Goal: Browse casually: Explore the website without a specific task or goal

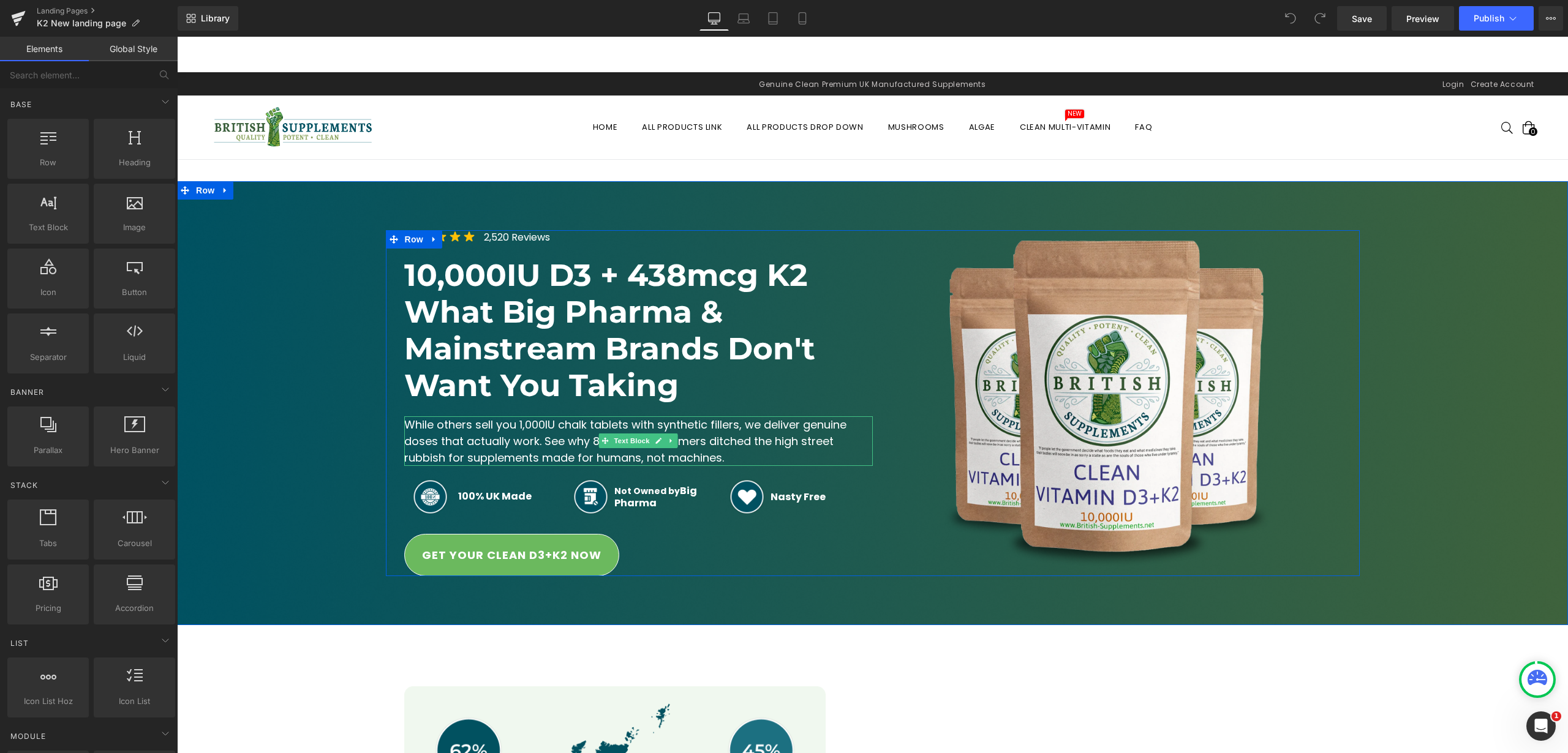
click at [523, 439] on span "While others sell you 1,000IU chalk tablets with synthetic fillers, we deliver …" at bounding box center [627, 441] width 445 height 48
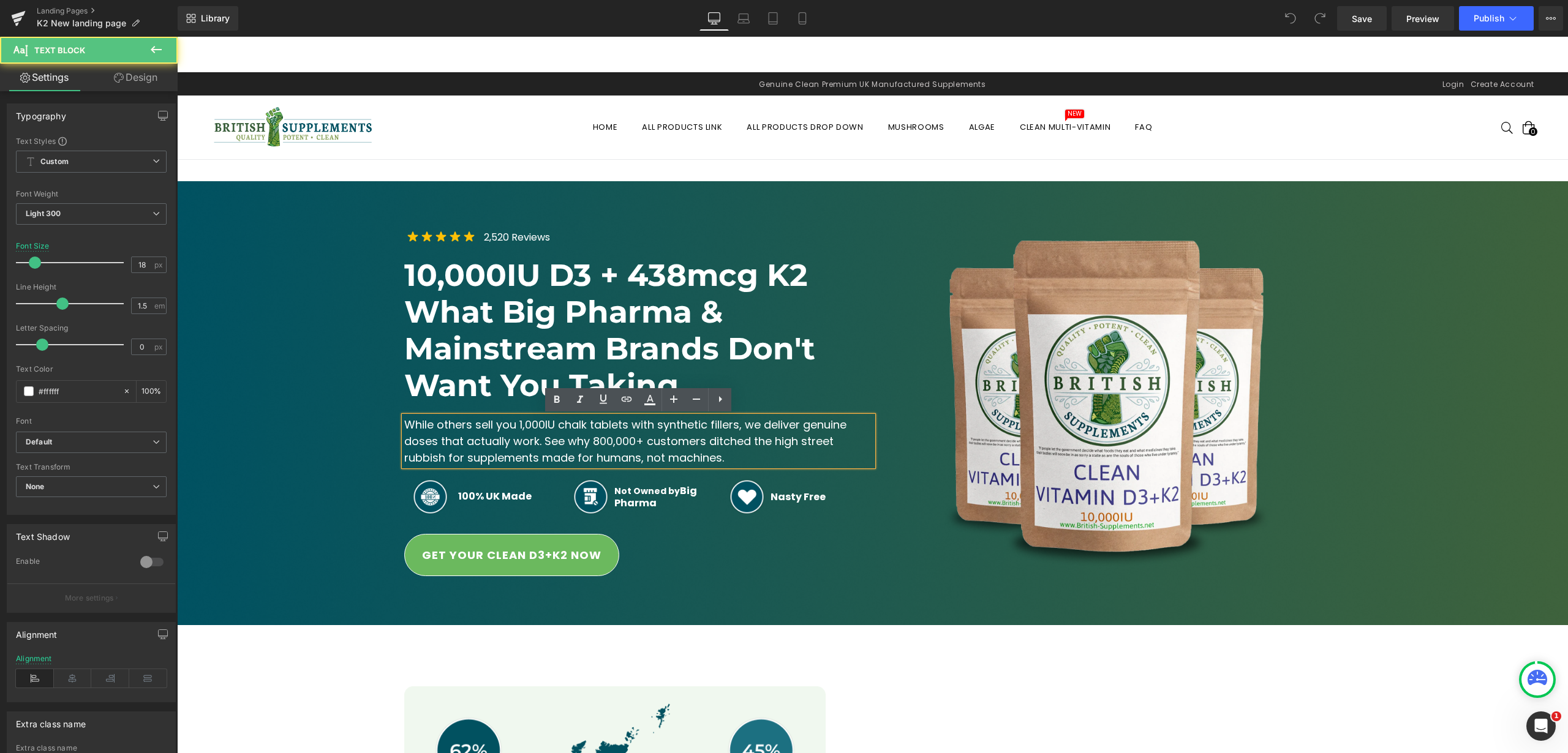
click at [526, 443] on span "While others sell you 1,000IU chalk tablets with synthetic fillers, we deliver …" at bounding box center [627, 441] width 445 height 48
click at [524, 441] on span "While others sell you 1,000IU chalk tablets with synthetic fillers, we deliver …" at bounding box center [627, 441] width 445 height 48
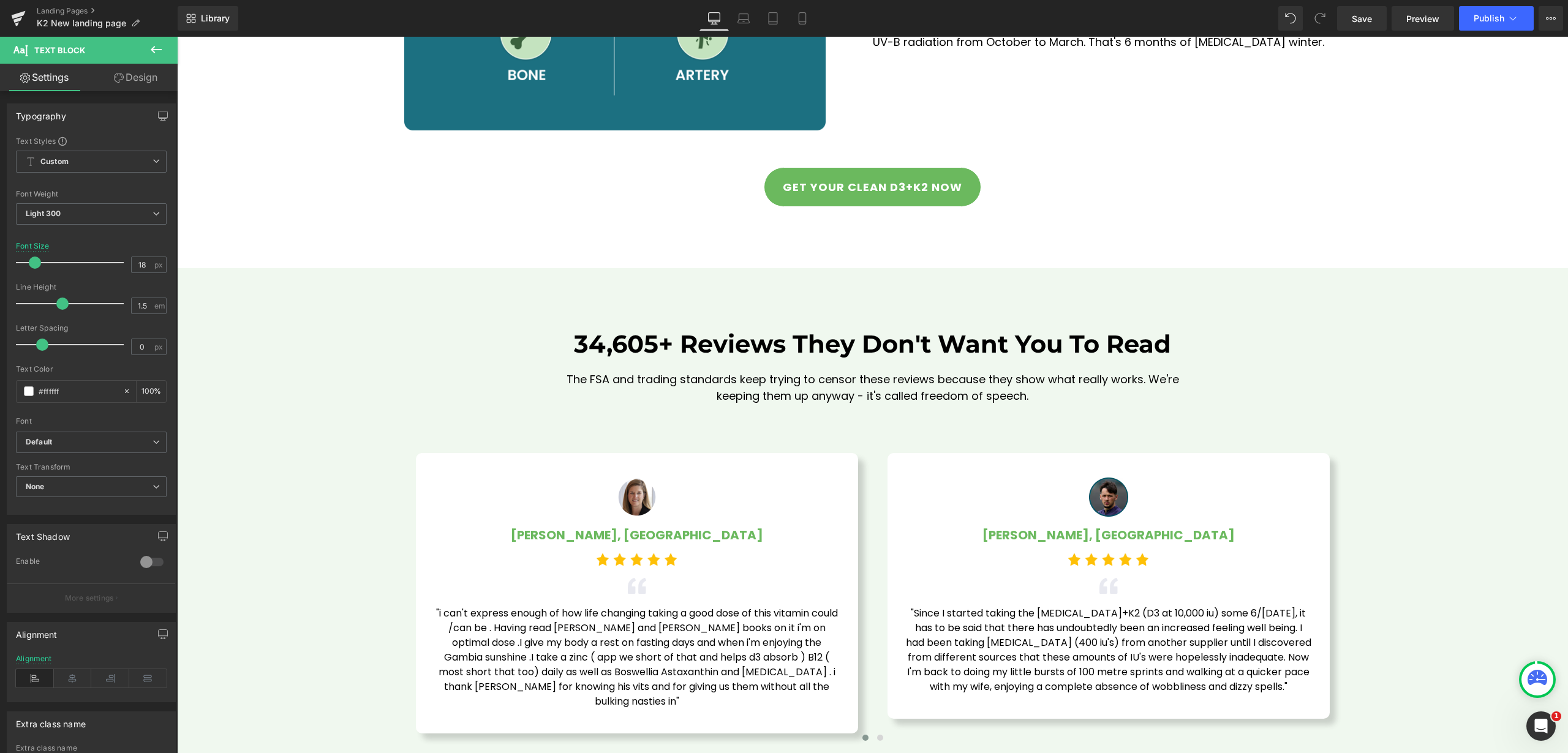
scroll to position [3391, 0]
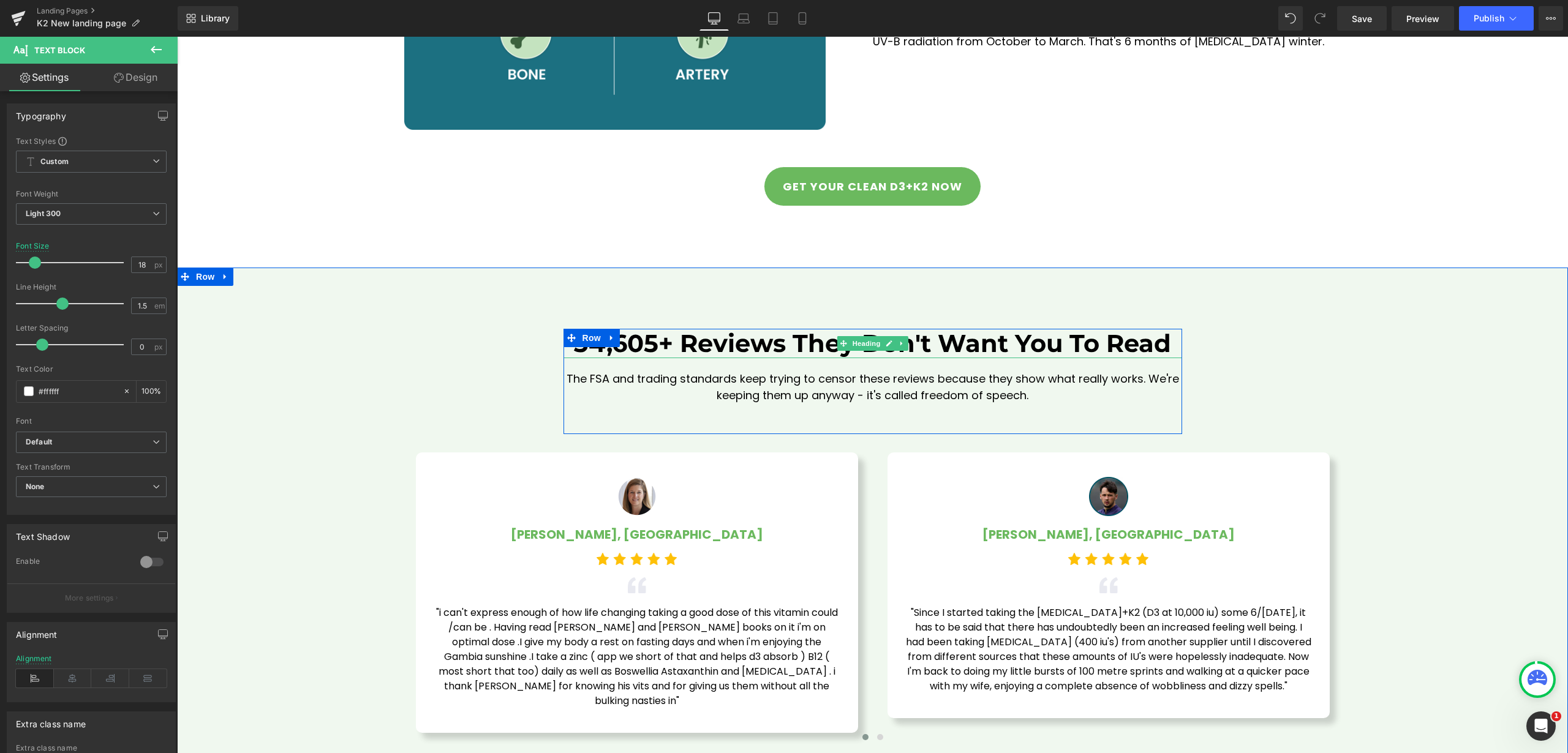
click at [624, 337] on h1 "34,605+ Reviews They Don't Want You To Read" at bounding box center [872, 343] width 618 height 29
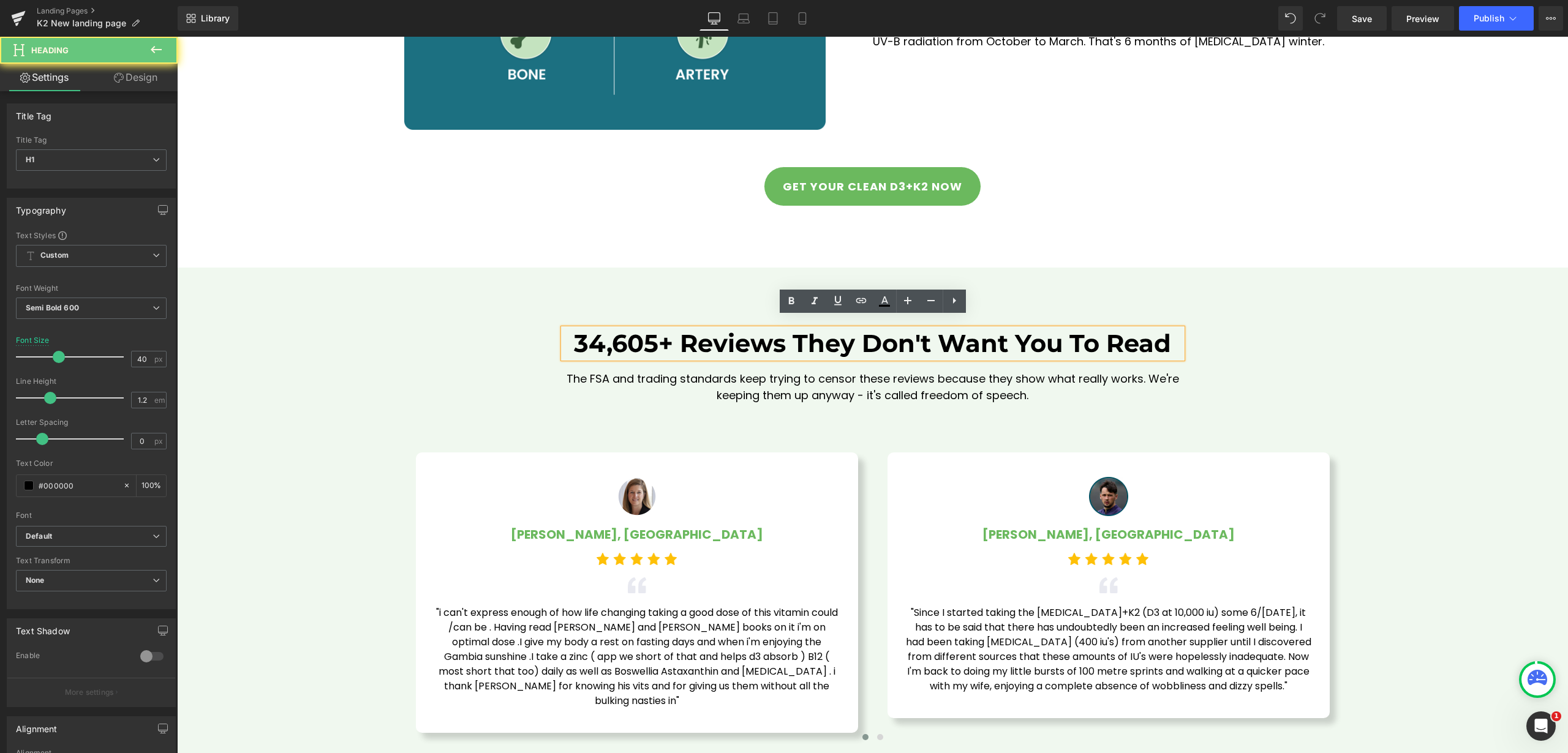
click at [627, 336] on h1 "34,605+ Reviews They Don't Want You To Read" at bounding box center [872, 343] width 618 height 29
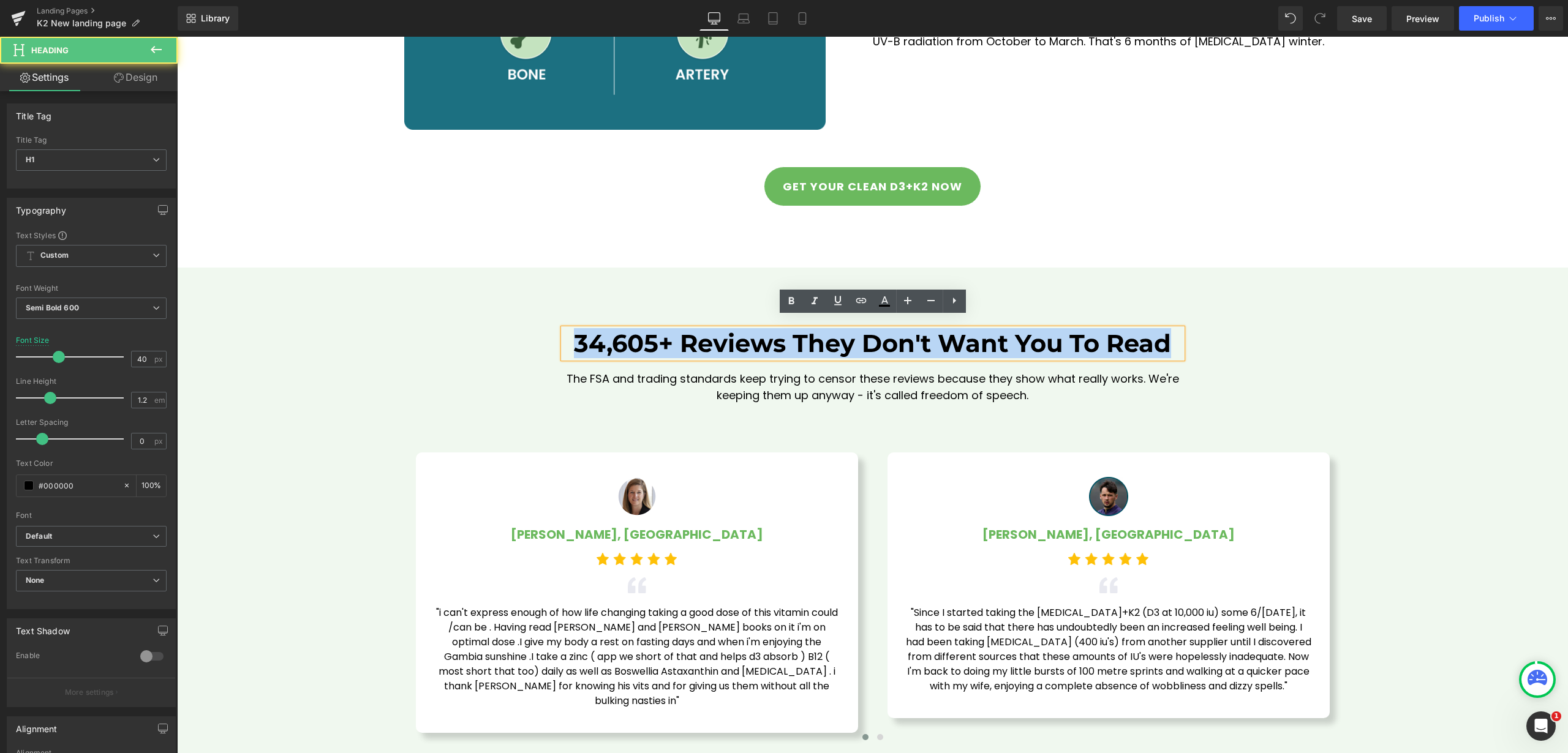
click at [627, 336] on h1 "34,605+ Reviews They Don't Want You To Read" at bounding box center [872, 343] width 618 height 29
click at [629, 336] on h1 "34,605+ Reviews They Don't Want You To Read" at bounding box center [872, 343] width 618 height 29
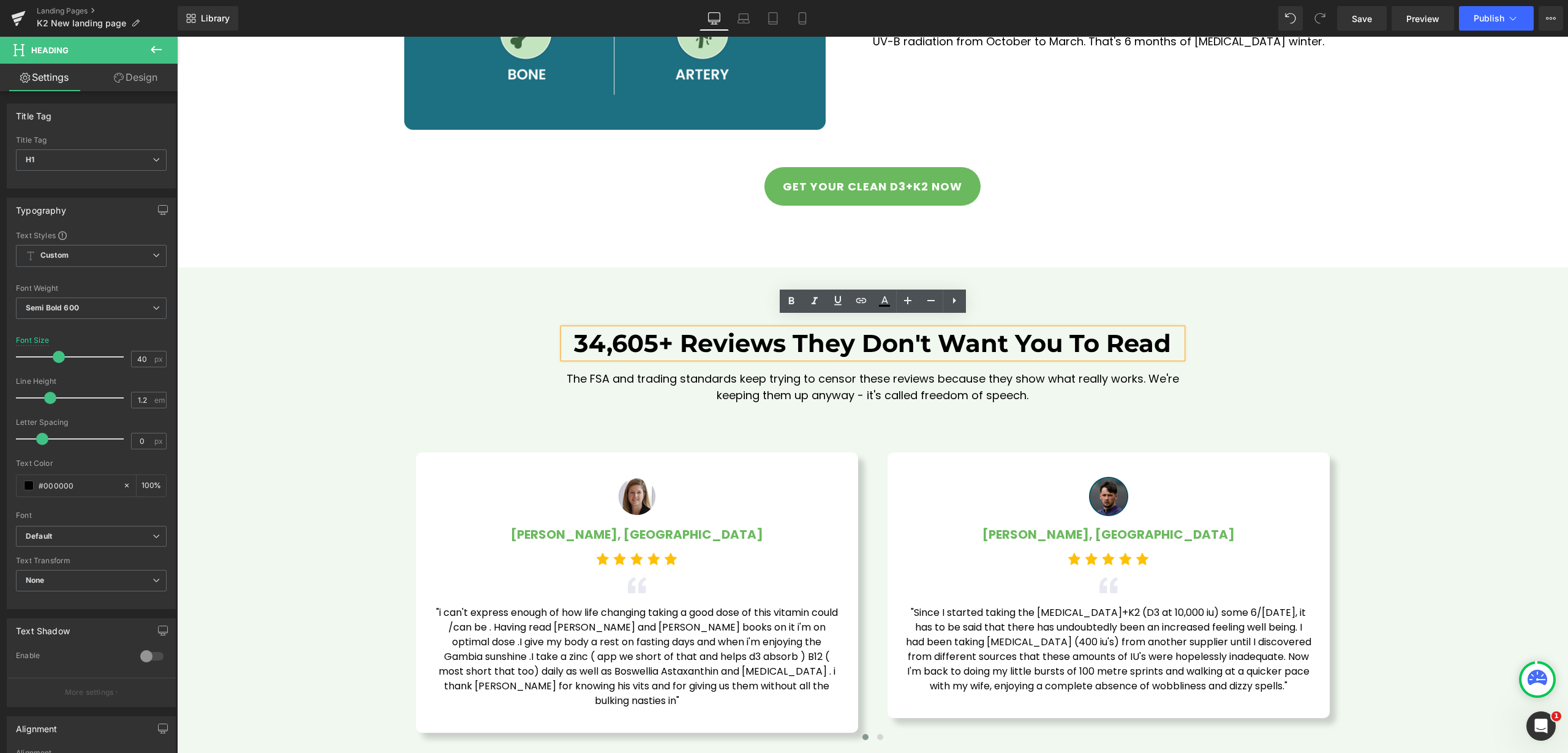
drag, startPoint x: 606, startPoint y: 330, endPoint x: 659, endPoint y: 357, distance: 59.5
click at [606, 330] on h1 "34,605+ Reviews They Don't Want You To Read" at bounding box center [872, 343] width 618 height 29
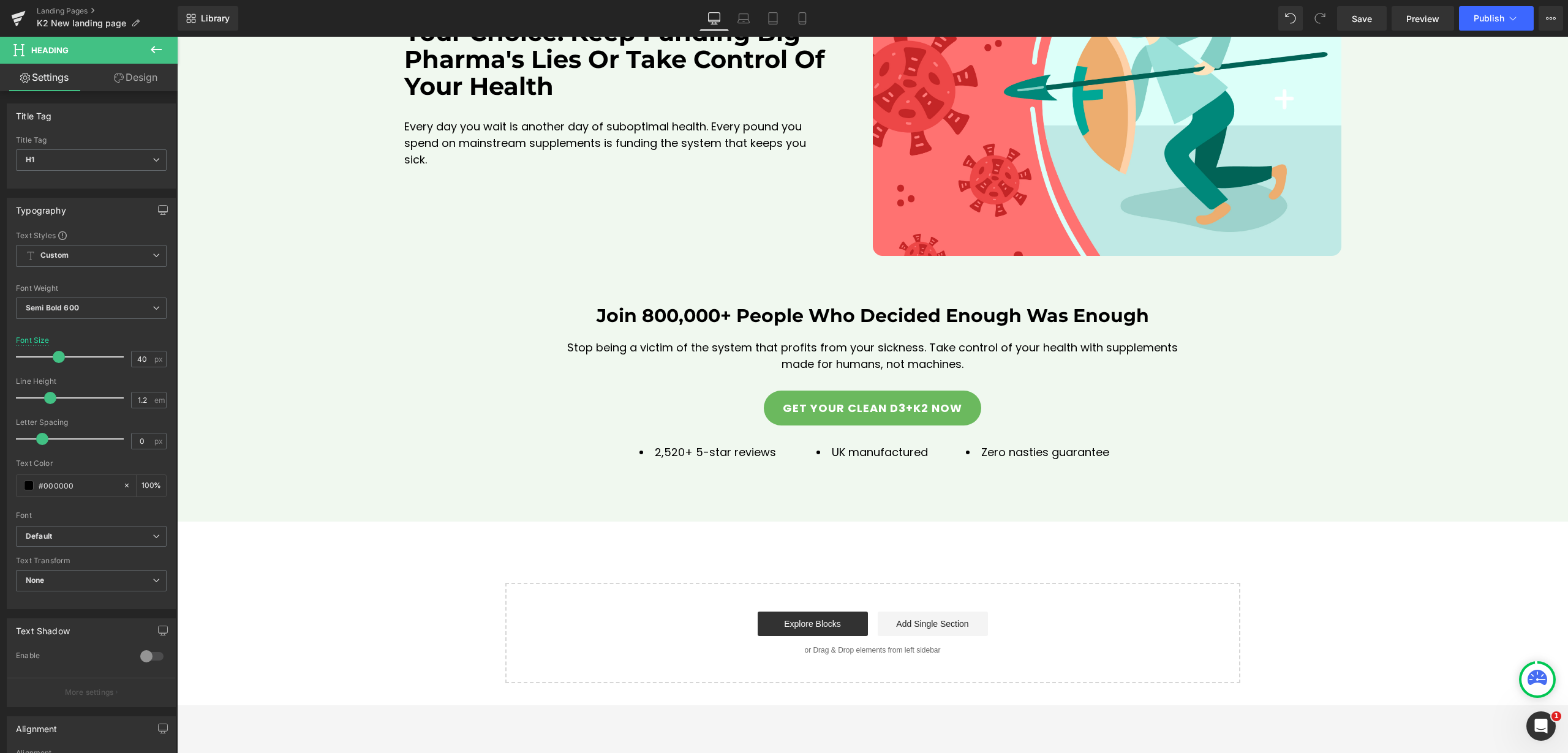
scroll to position [15219, 0]
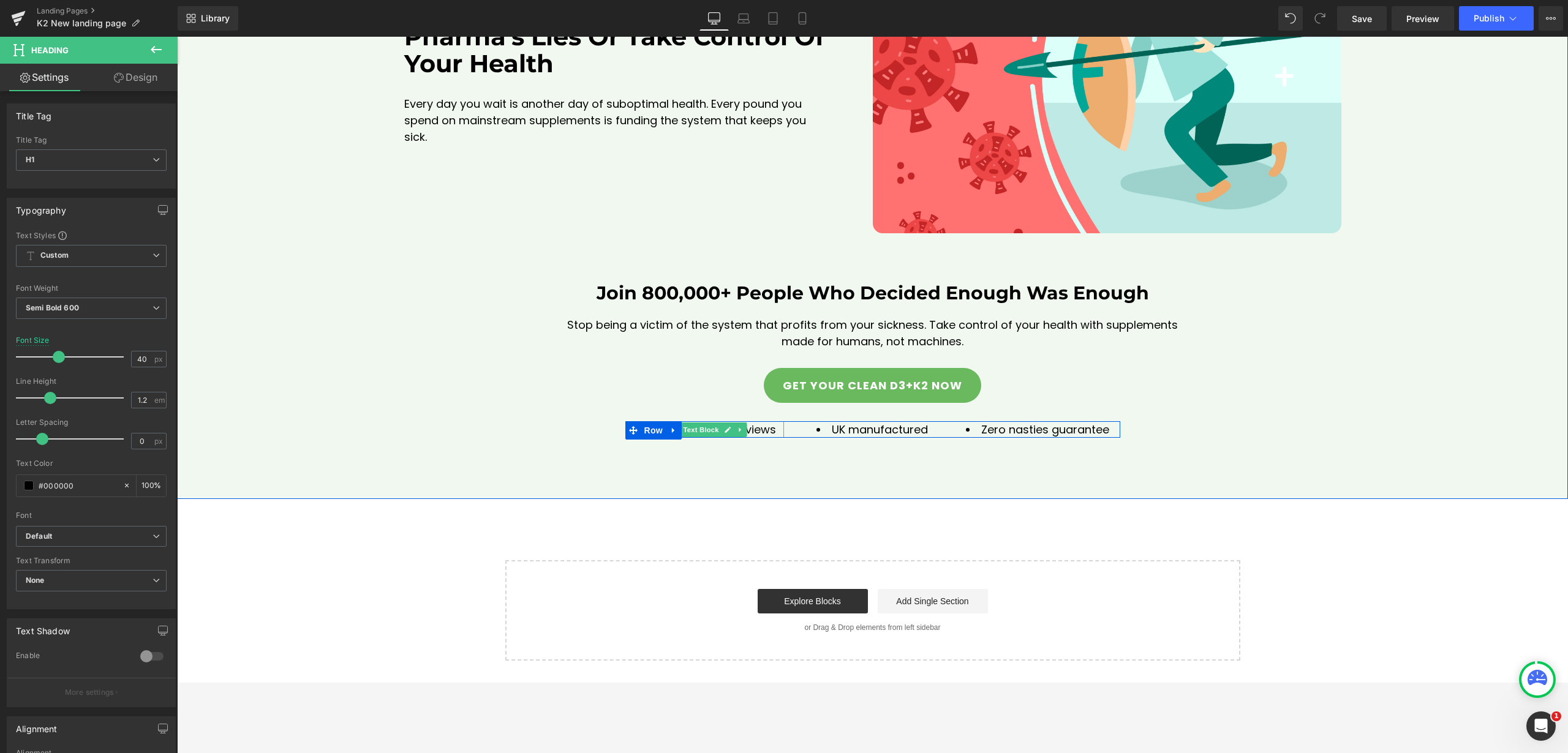
click at [760, 422] on span "2,520+ 5-star reviews" at bounding box center [715, 429] width 121 height 15
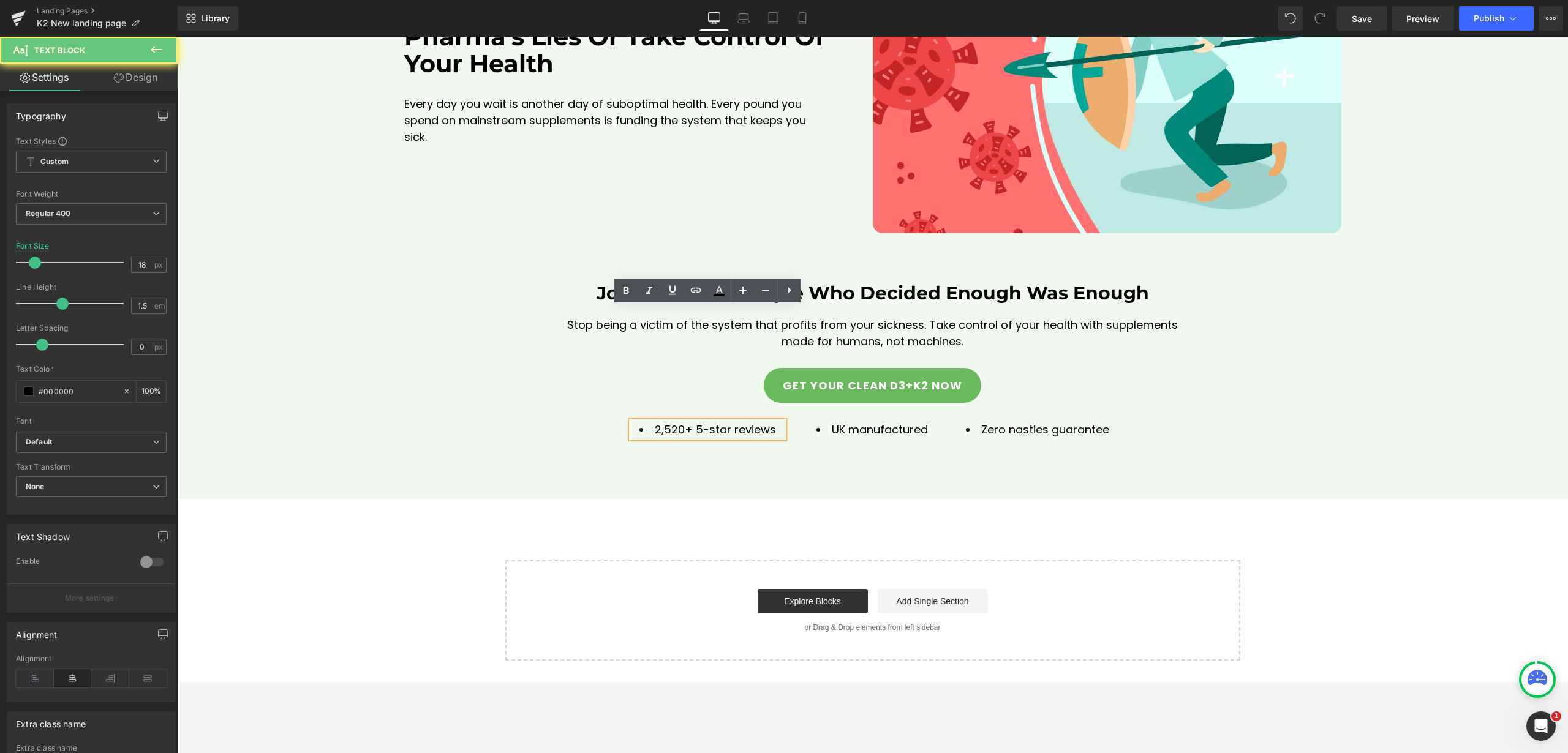
click at [760, 422] on span "2,520+ 5-star reviews" at bounding box center [715, 429] width 121 height 15
click at [683, 422] on span "2,520+ 5-star reviews" at bounding box center [715, 429] width 121 height 15
click at [663, 282] on h1 "Join 800,000+ People Who Decided Enough Was Enough" at bounding box center [872, 293] width 618 height 22
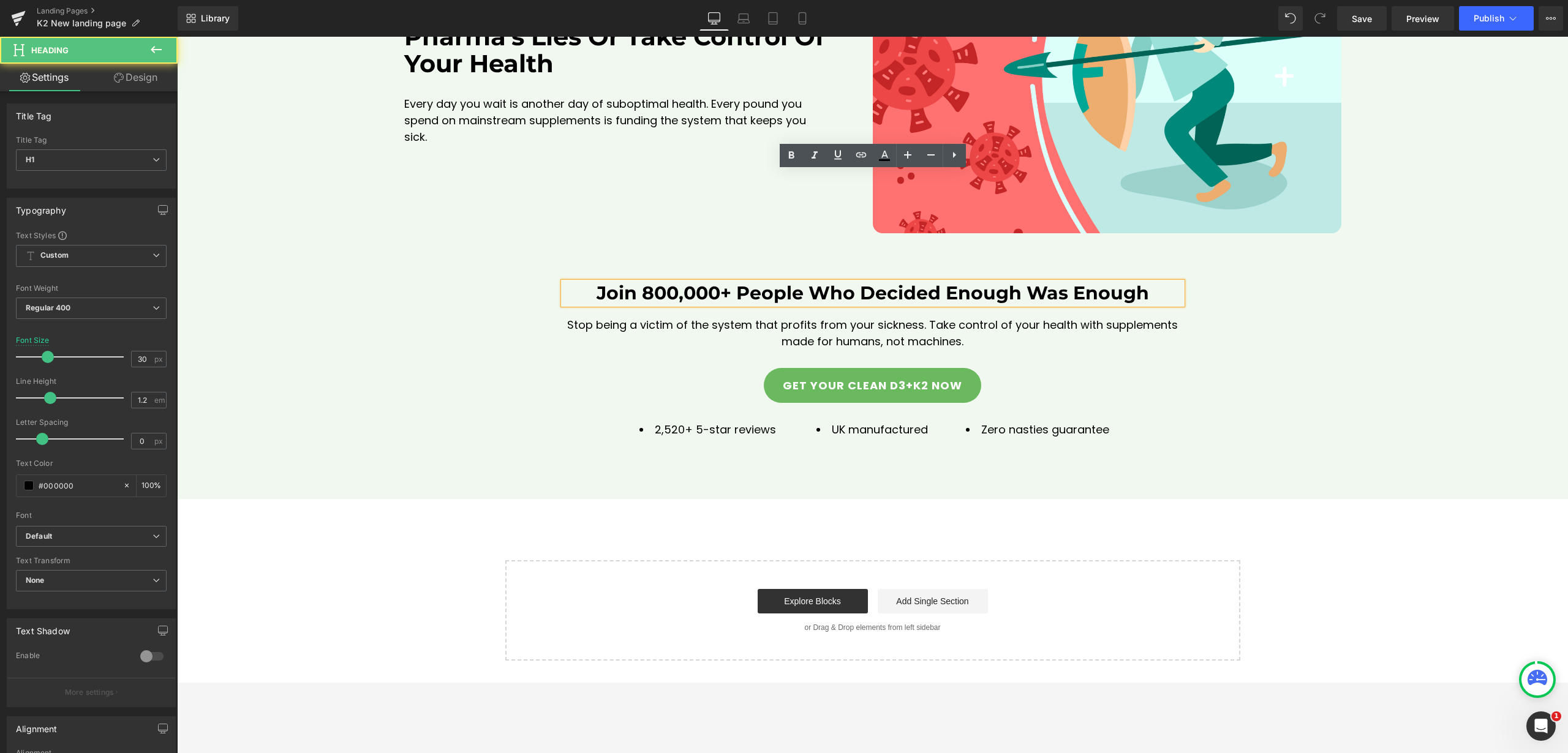
click at [662, 282] on h1 "Join 800,000+ People Who Decided Enough Was Enough" at bounding box center [872, 293] width 618 height 22
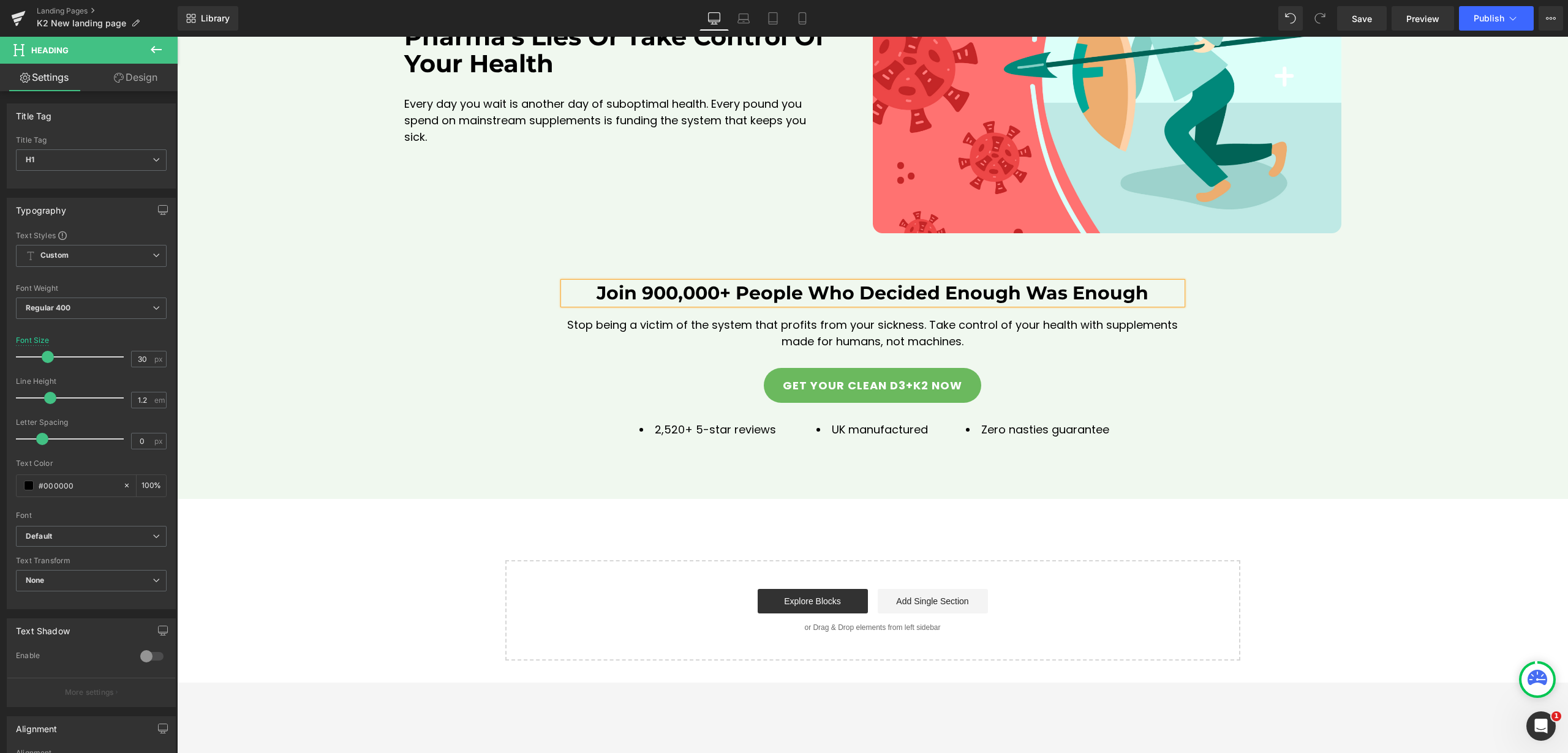
scroll to position [15261, 0]
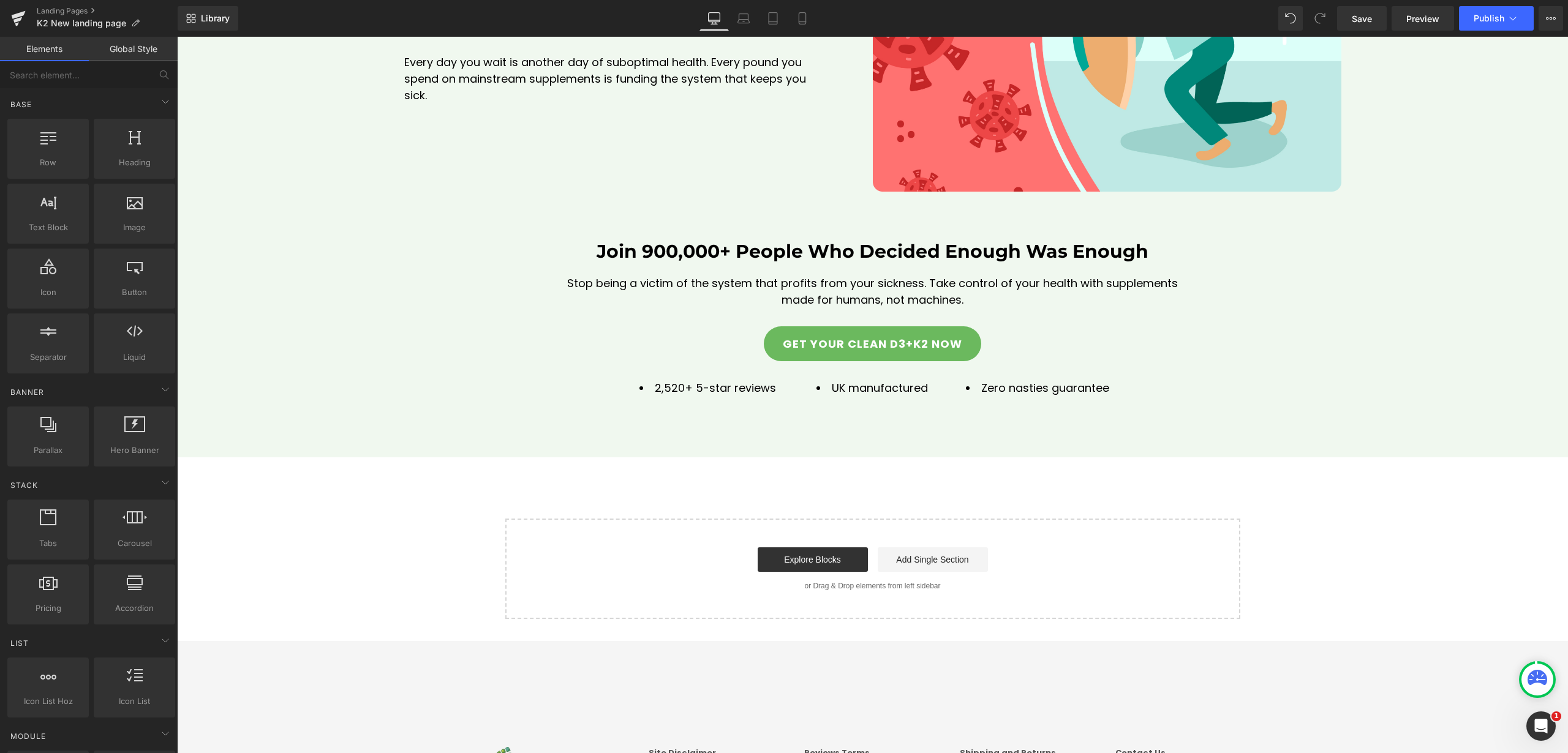
scroll to position [13741, 0]
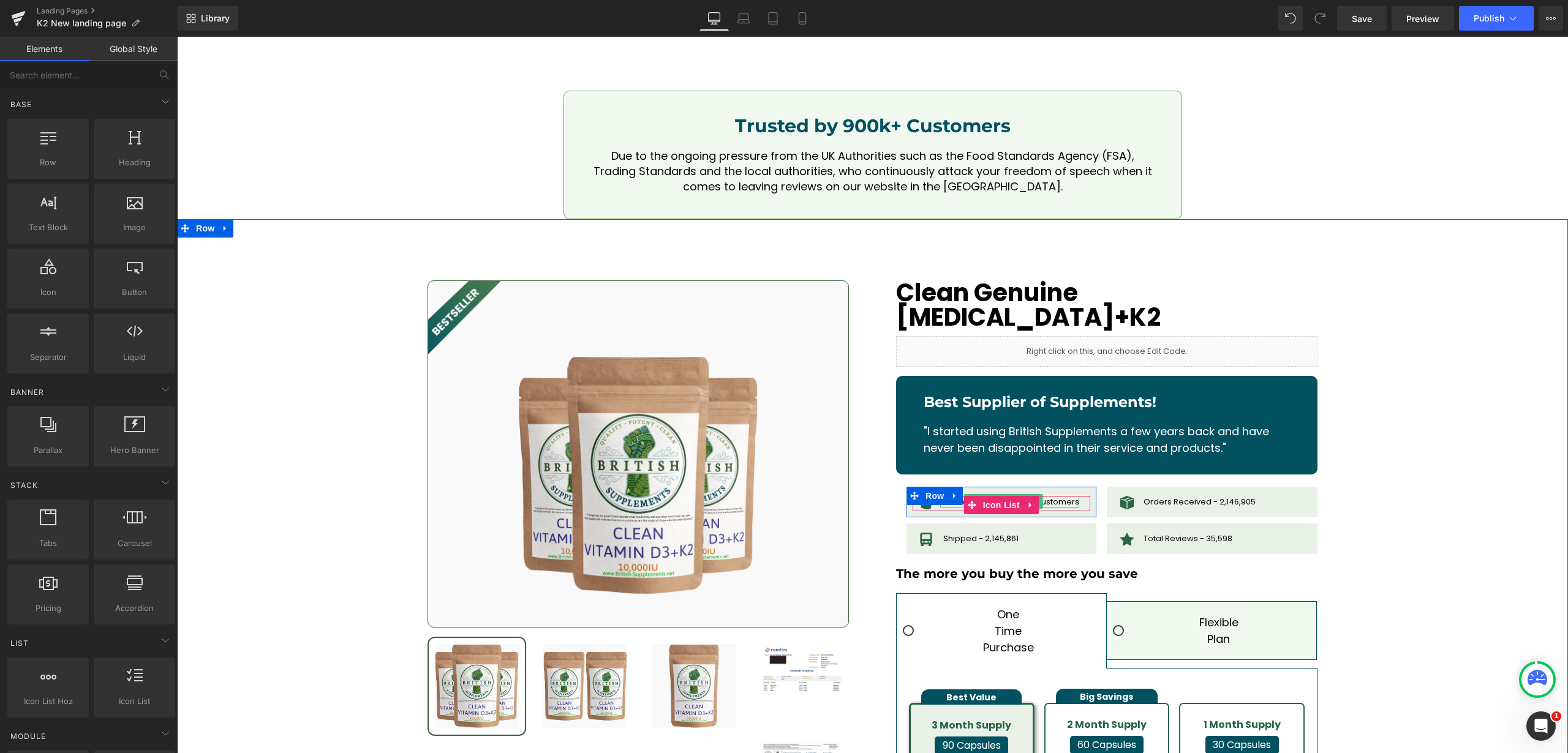
click at [1057, 496] on span "Trusted by Over 800K+ Customers" at bounding box center [1011, 501] width 136 height 12
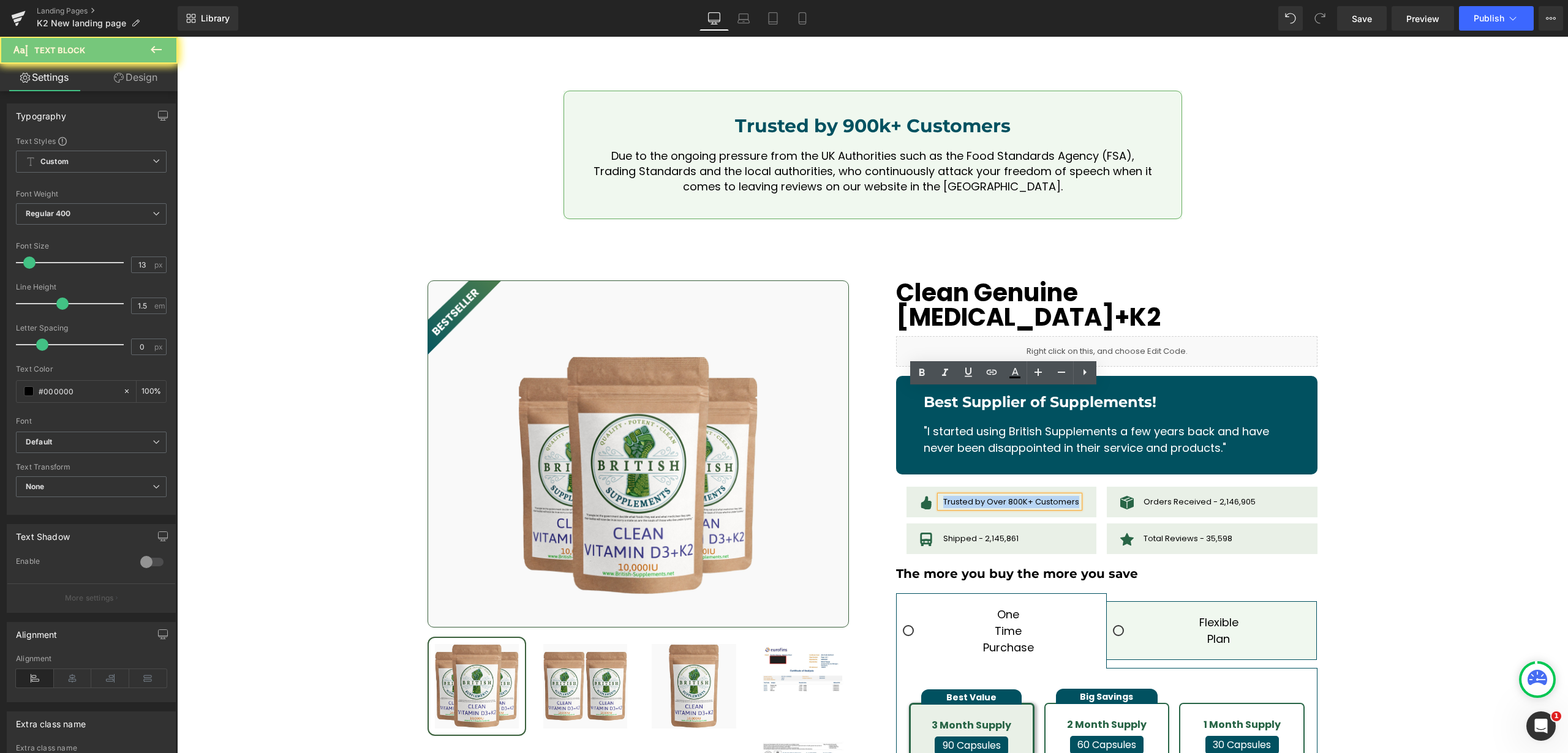
click at [1057, 496] on span "Trusted by Over 800K+ Customers" at bounding box center [1011, 501] width 136 height 12
click at [1016, 496] on span "Trusted by Over 800K+ Customers" at bounding box center [1011, 501] width 136 height 12
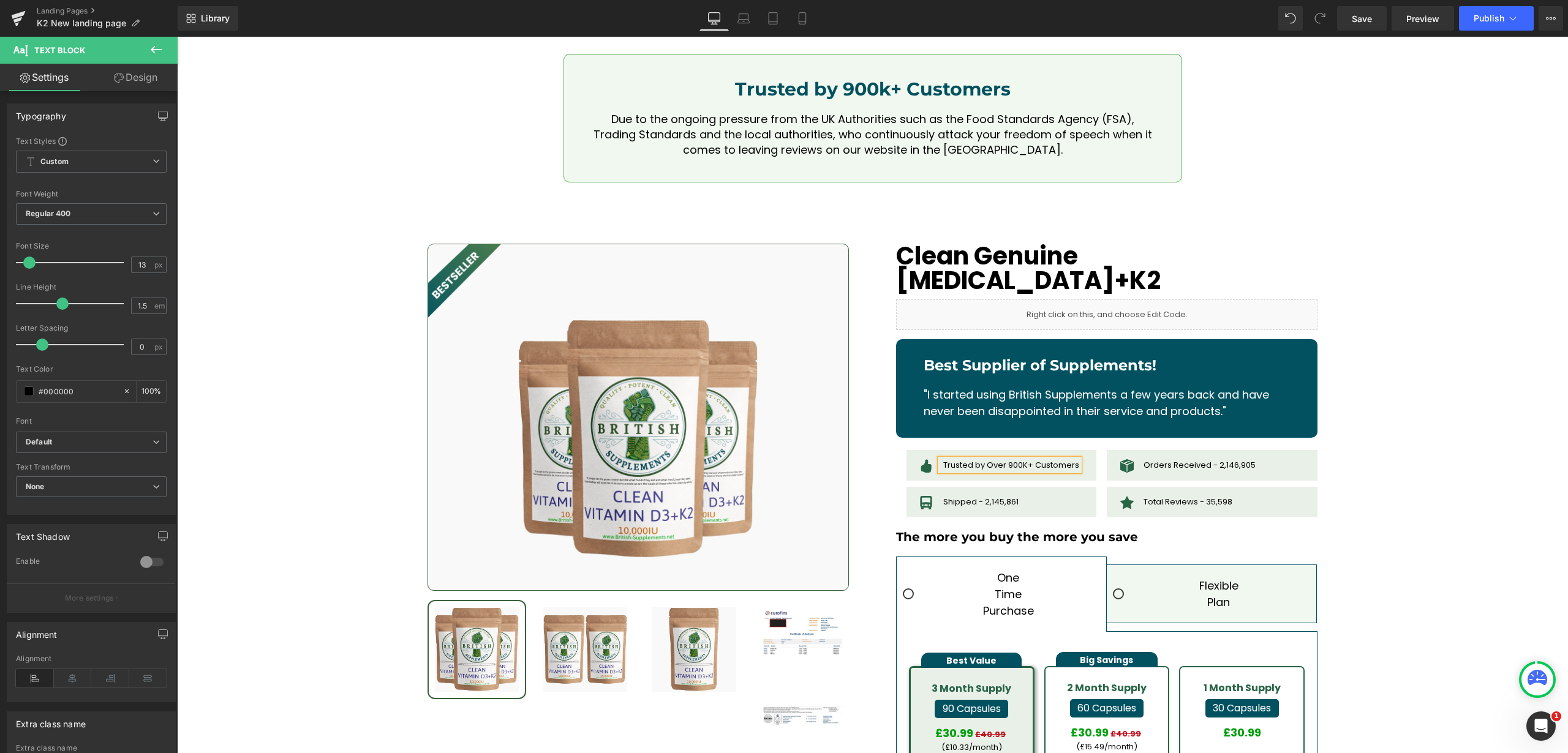
scroll to position [3329, 0]
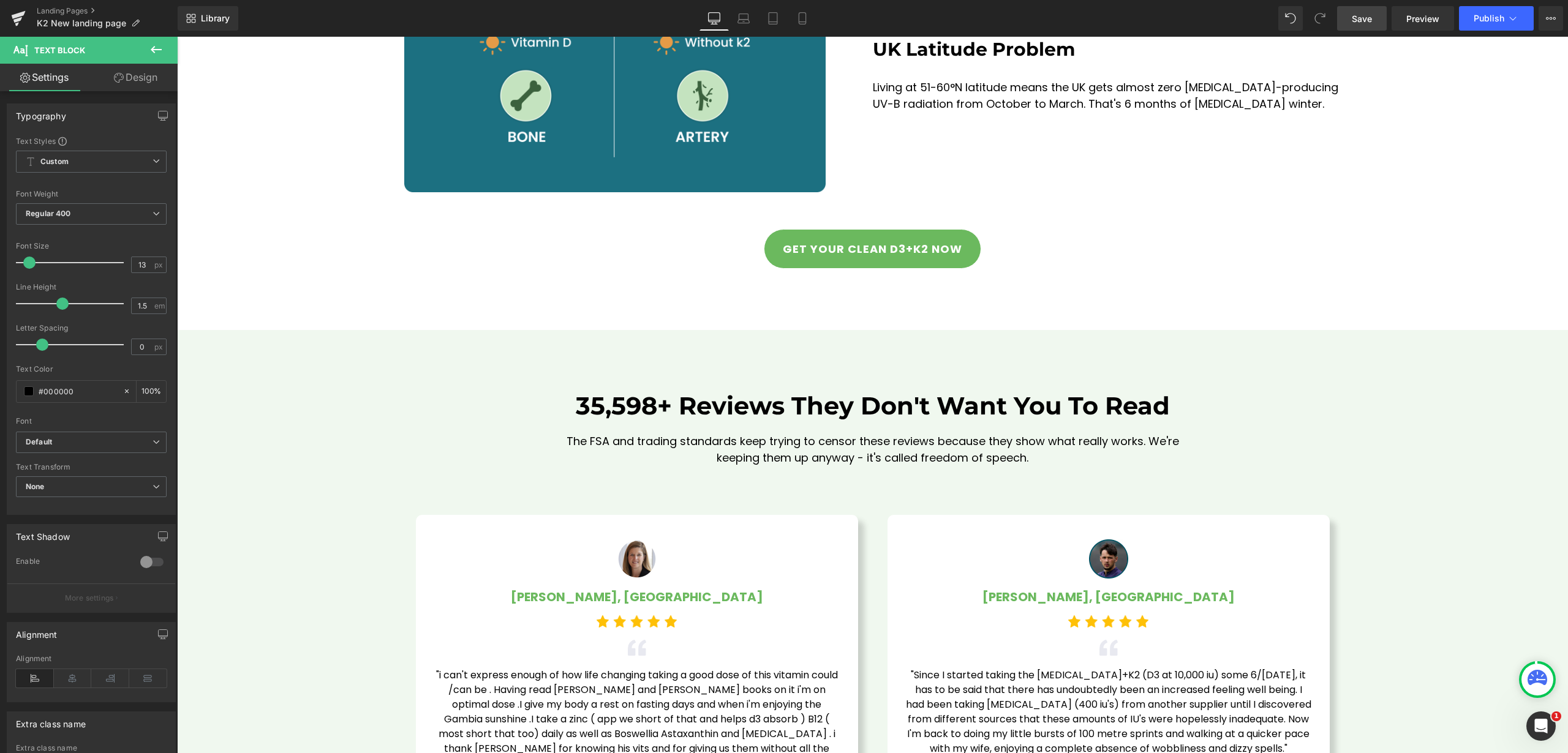
click at [1370, 20] on span "Save" at bounding box center [1362, 19] width 20 height 13
